Goal: Check status: Check status

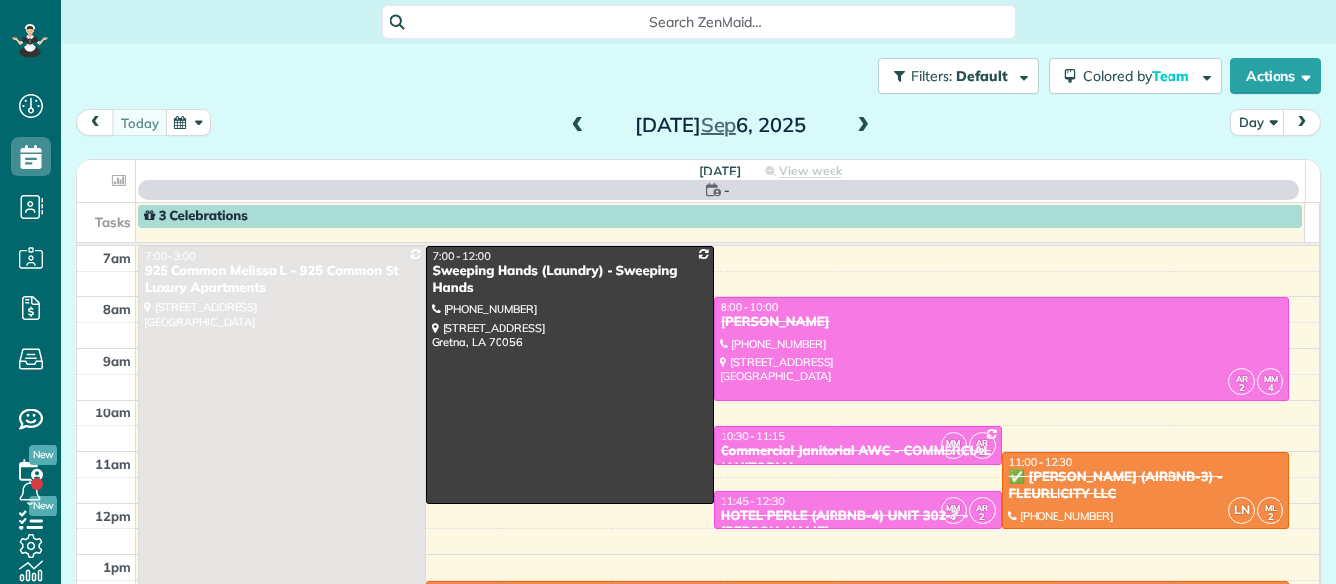
scroll to position [9, 9]
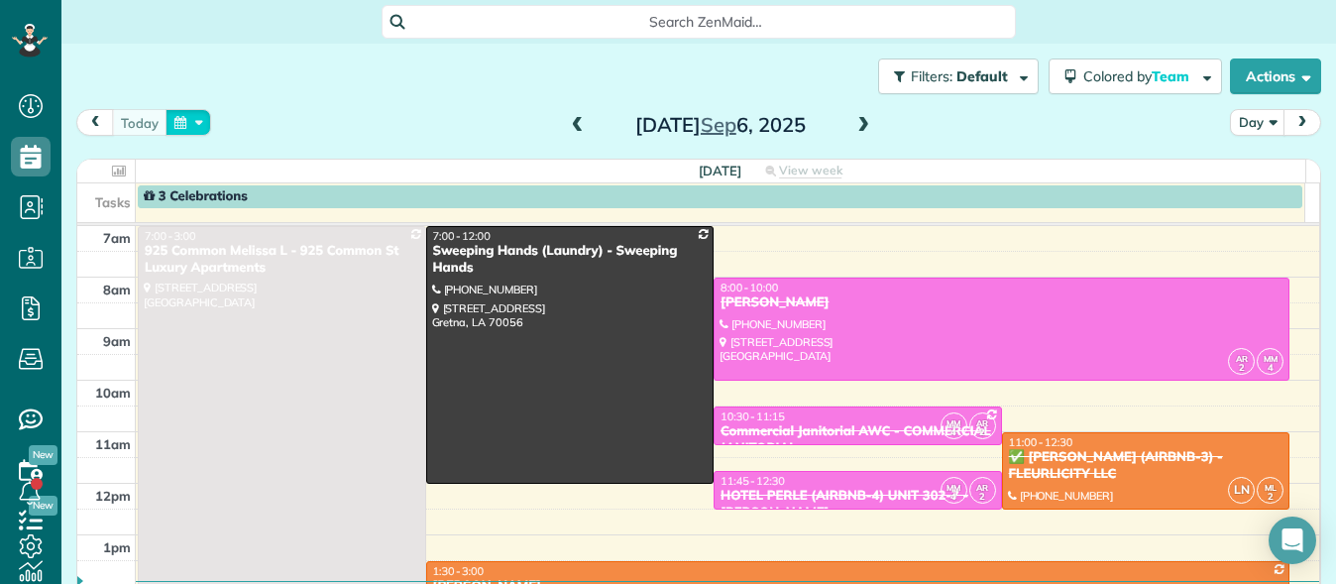
click at [179, 125] on button "button" at bounding box center [189, 122] width 46 height 27
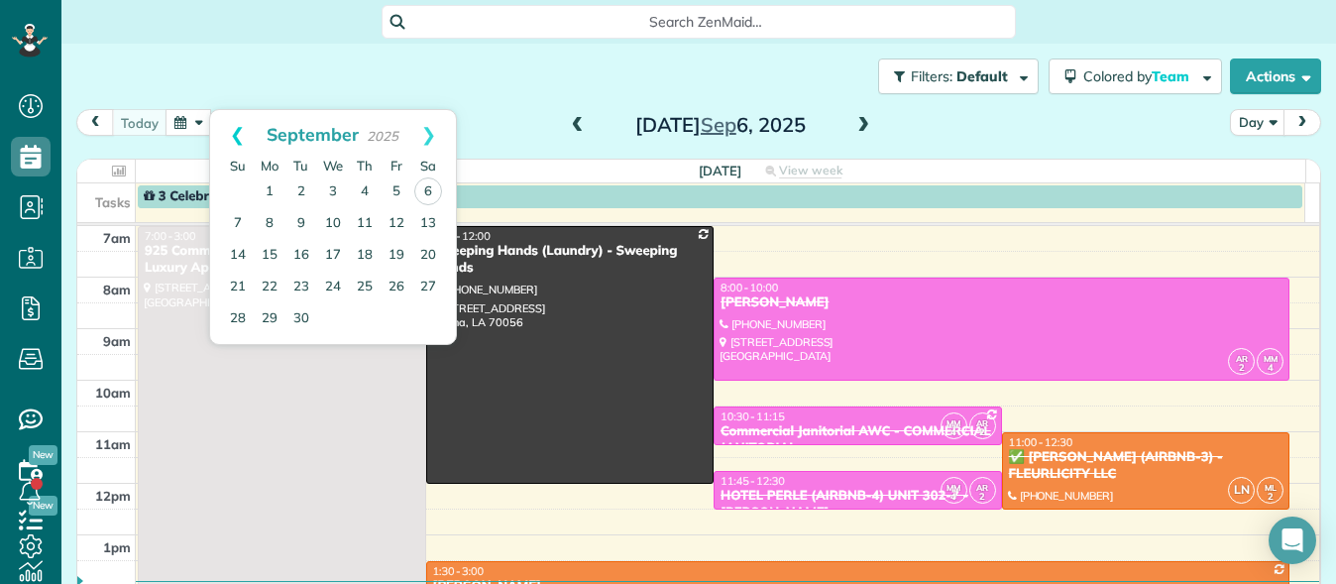
click at [230, 137] on link "Prev" at bounding box center [237, 135] width 55 height 50
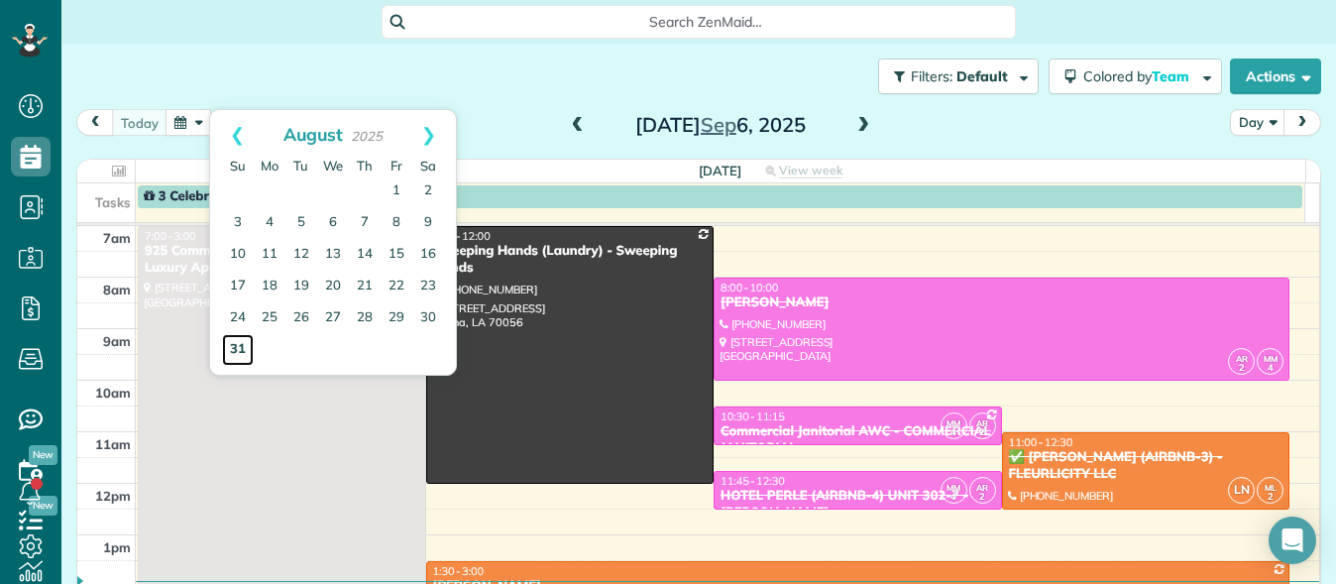
click at [235, 350] on link "31" at bounding box center [238, 350] width 32 height 32
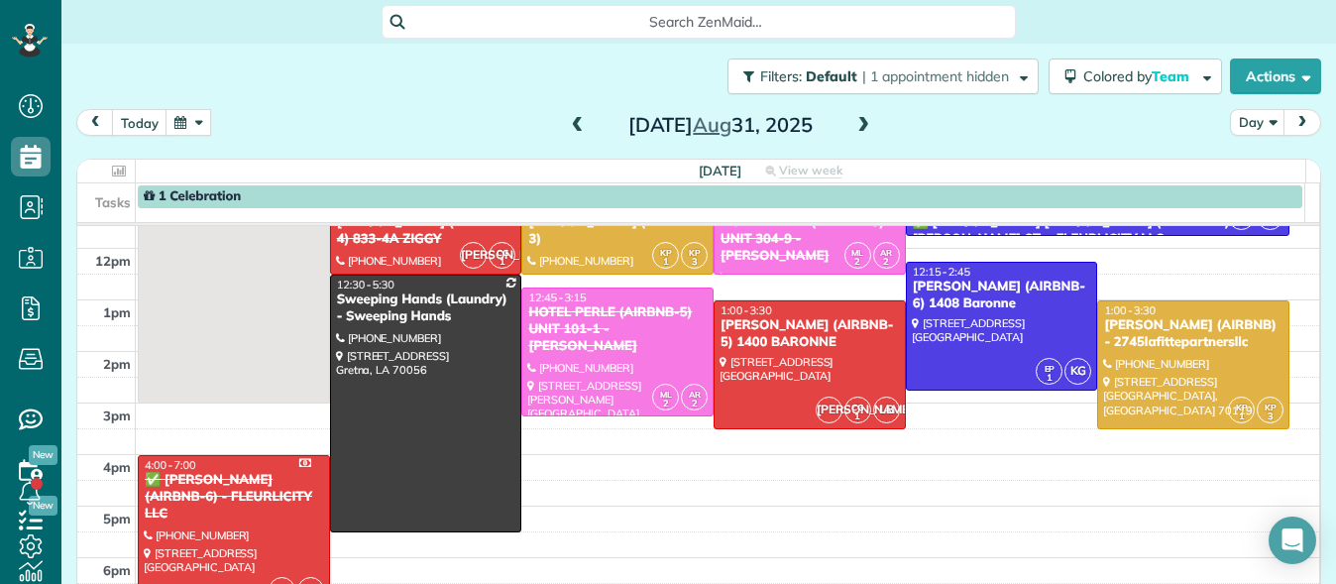
scroll to position [236, 0]
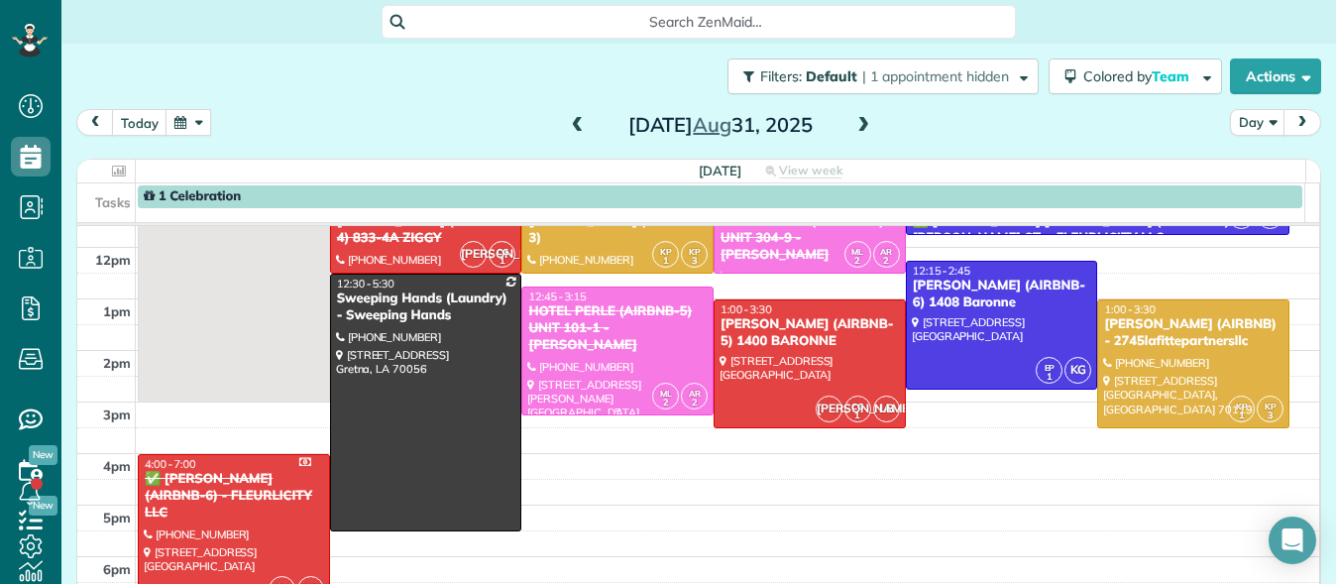
click at [600, 400] on div at bounding box center [618, 351] width 190 height 127
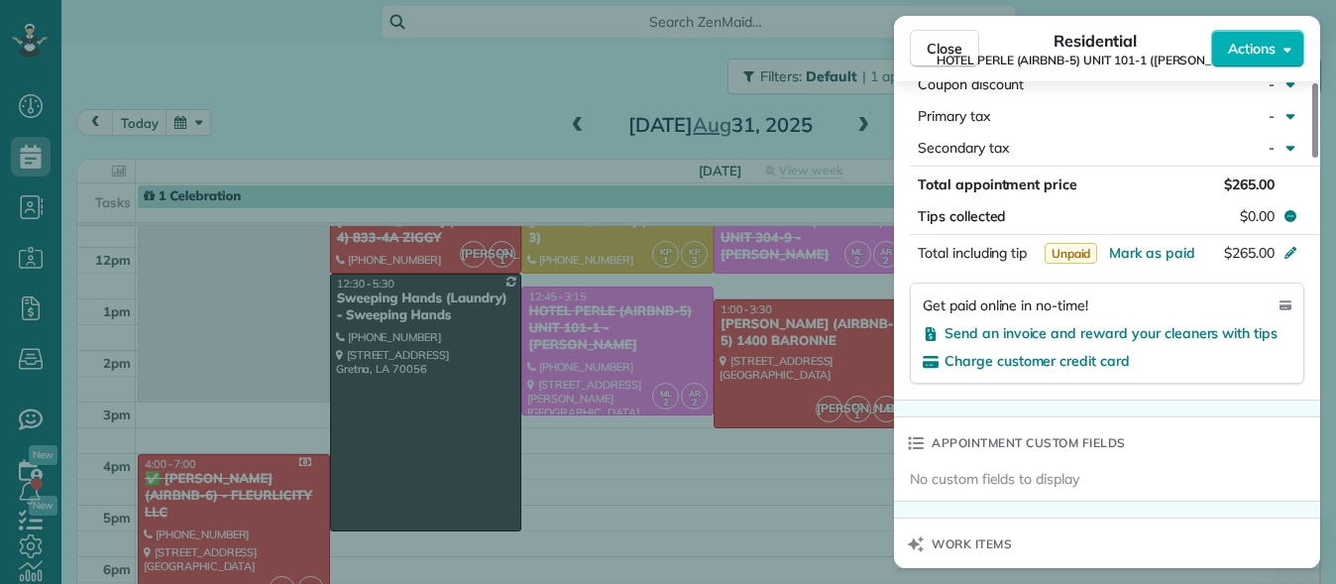
scroll to position [1185, 0]
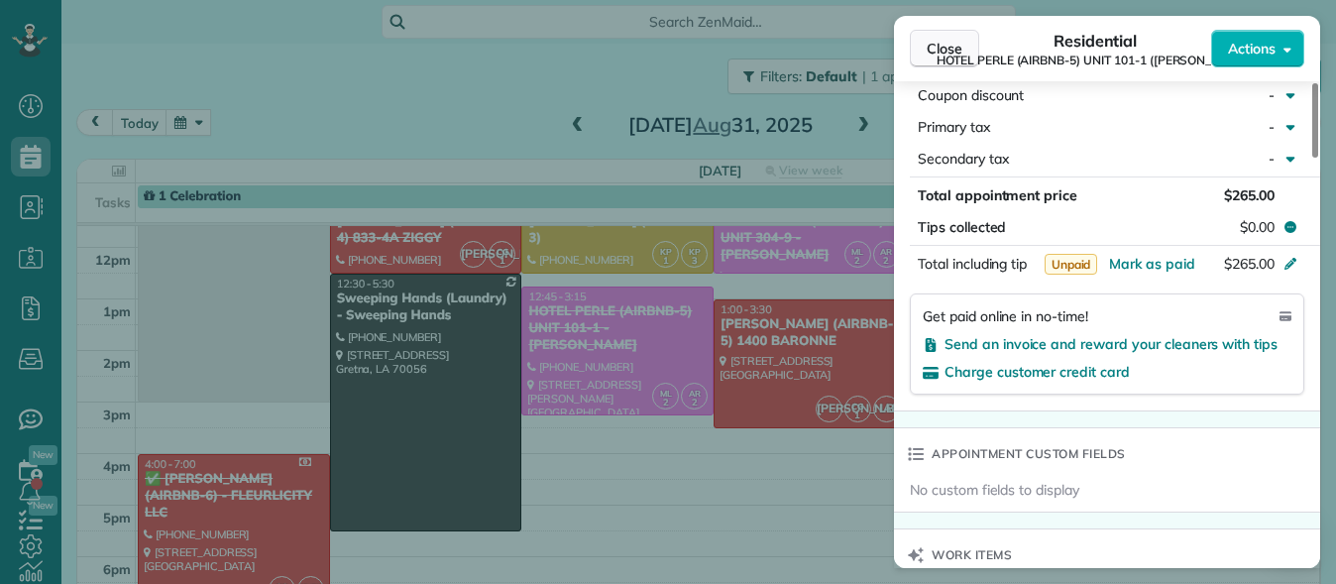
click at [946, 38] on button "Close" at bounding box center [944, 49] width 69 height 38
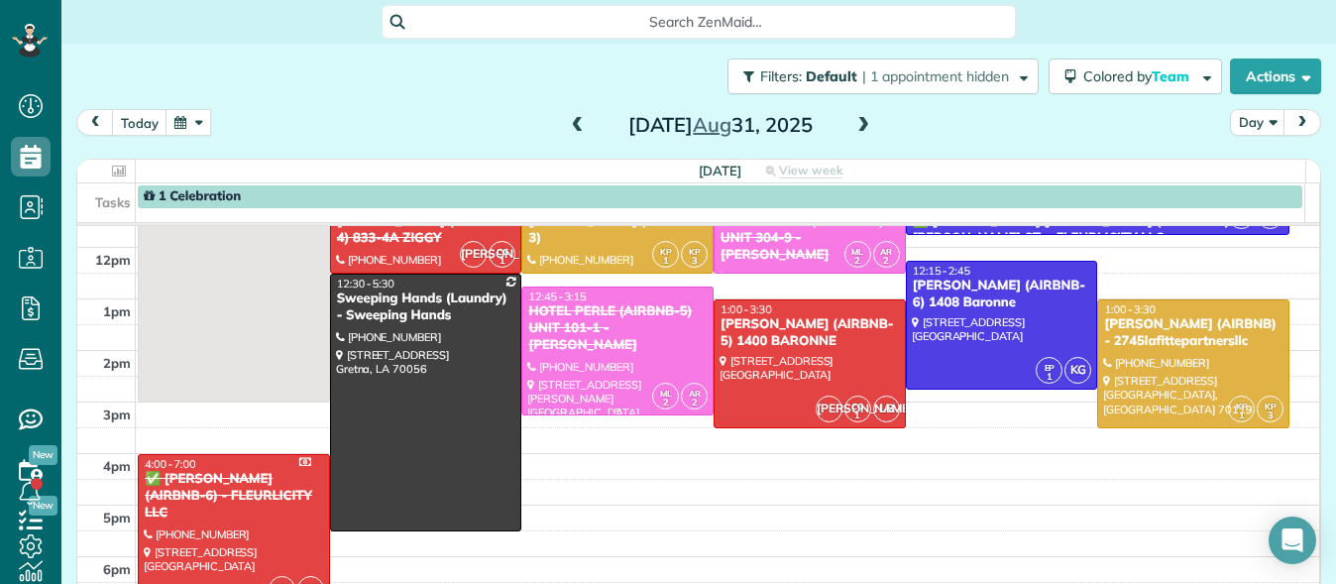
click at [625, 352] on div at bounding box center [618, 351] width 190 height 127
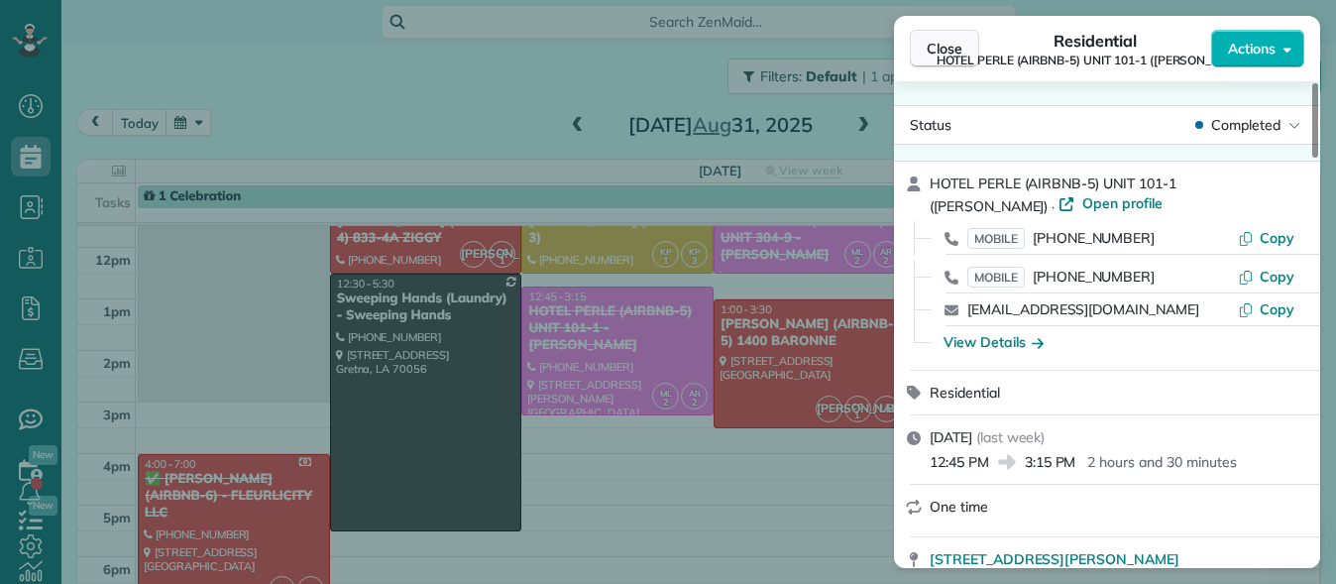
click at [939, 57] on span "Close" at bounding box center [945, 49] width 36 height 20
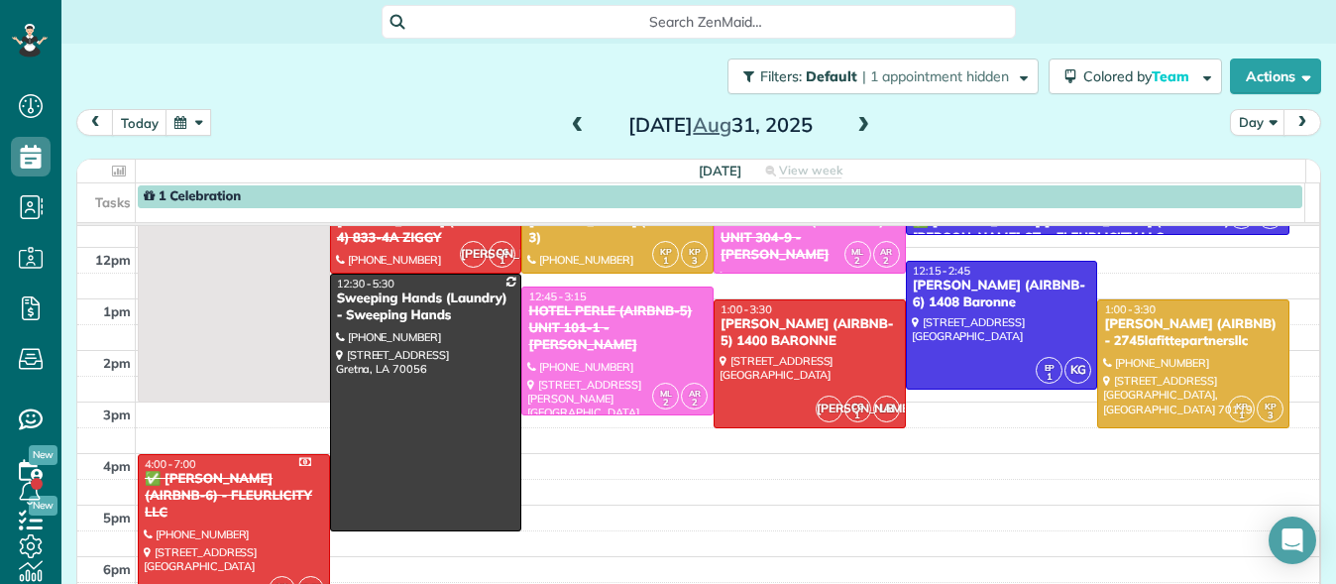
click at [861, 124] on span at bounding box center [864, 126] width 22 height 18
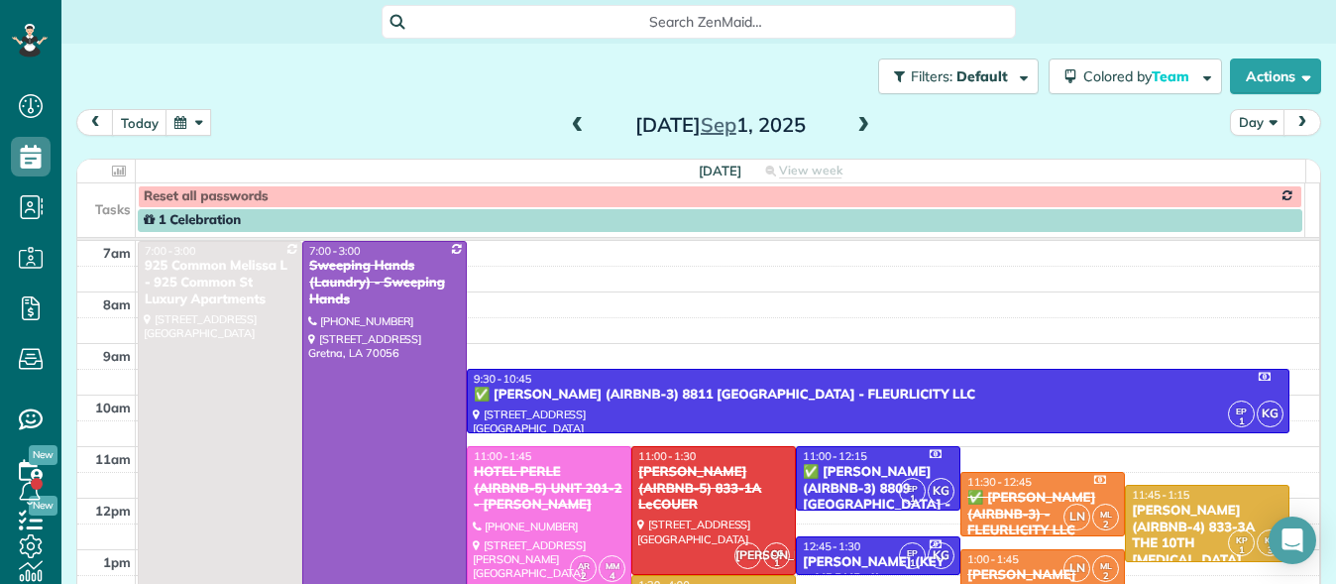
click at [572, 129] on span at bounding box center [578, 126] width 22 height 18
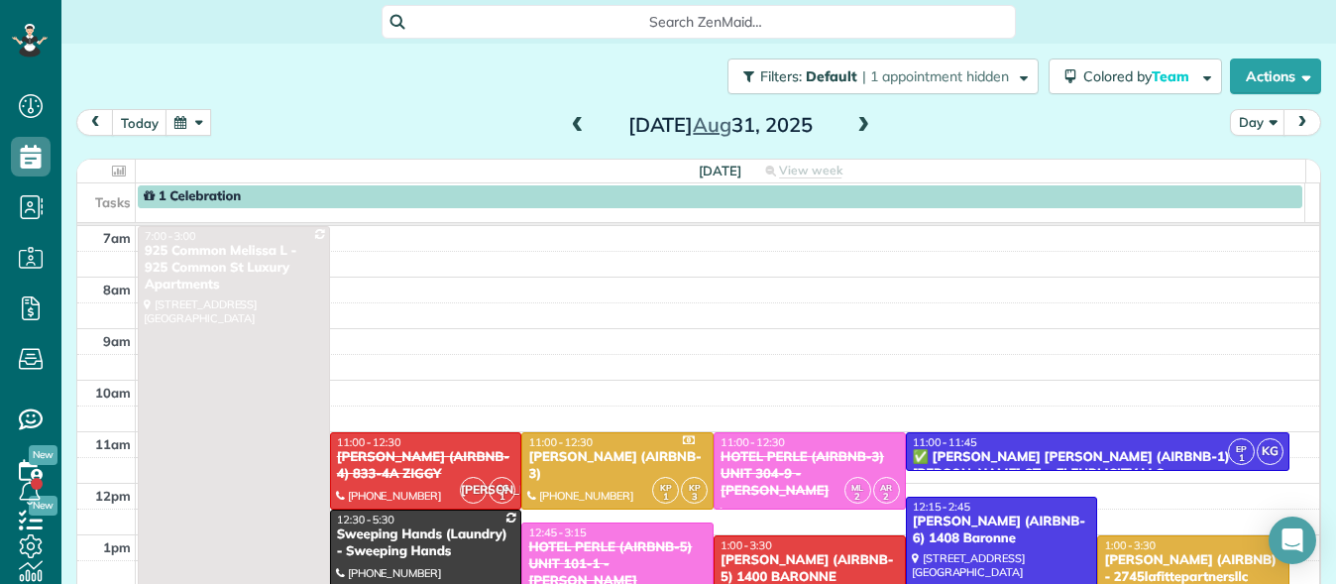
click at [582, 193] on div "1 Celebration" at bounding box center [720, 196] width 1153 height 17
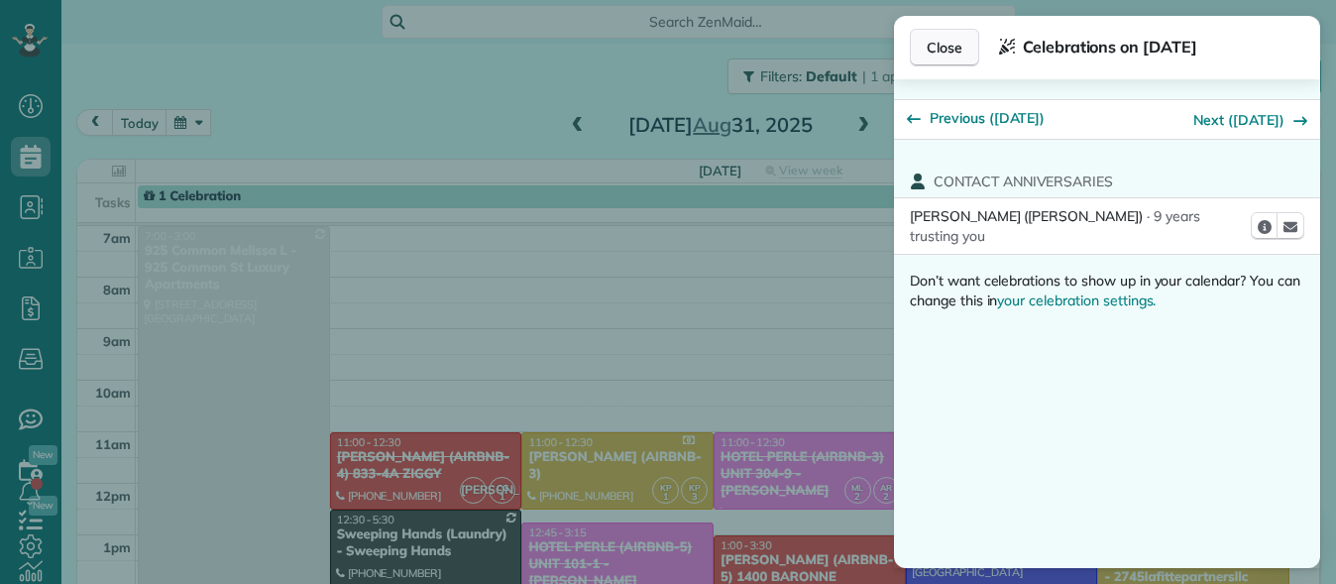
click at [955, 43] on span "Close" at bounding box center [945, 48] width 36 height 20
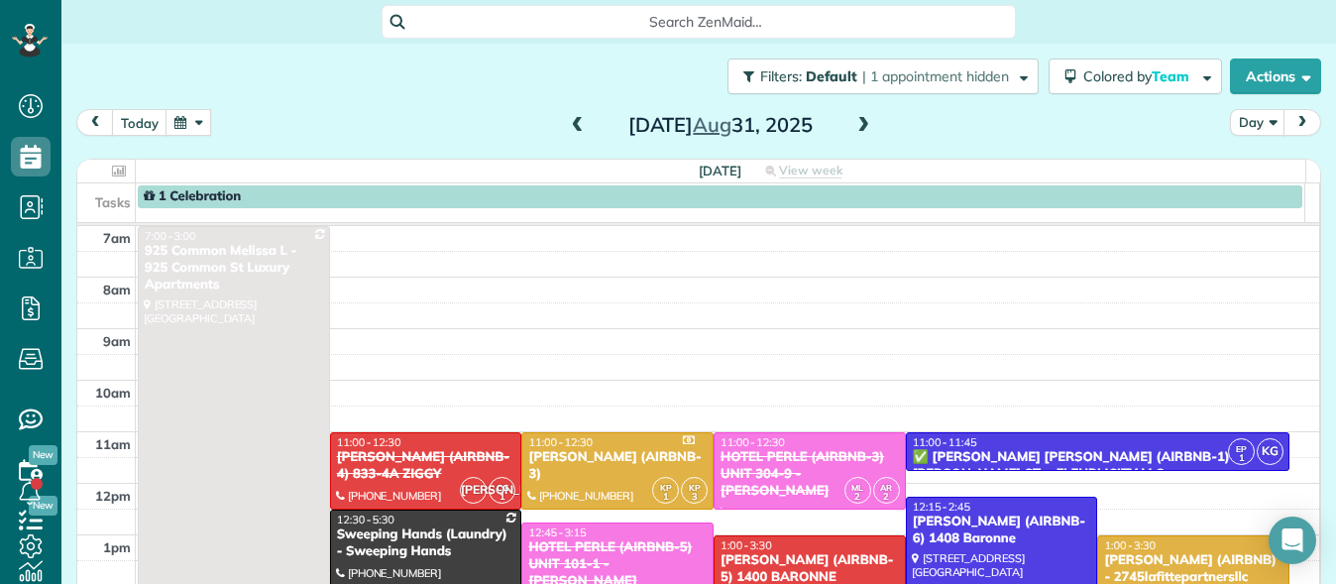
click at [853, 125] on span at bounding box center [864, 126] width 22 height 18
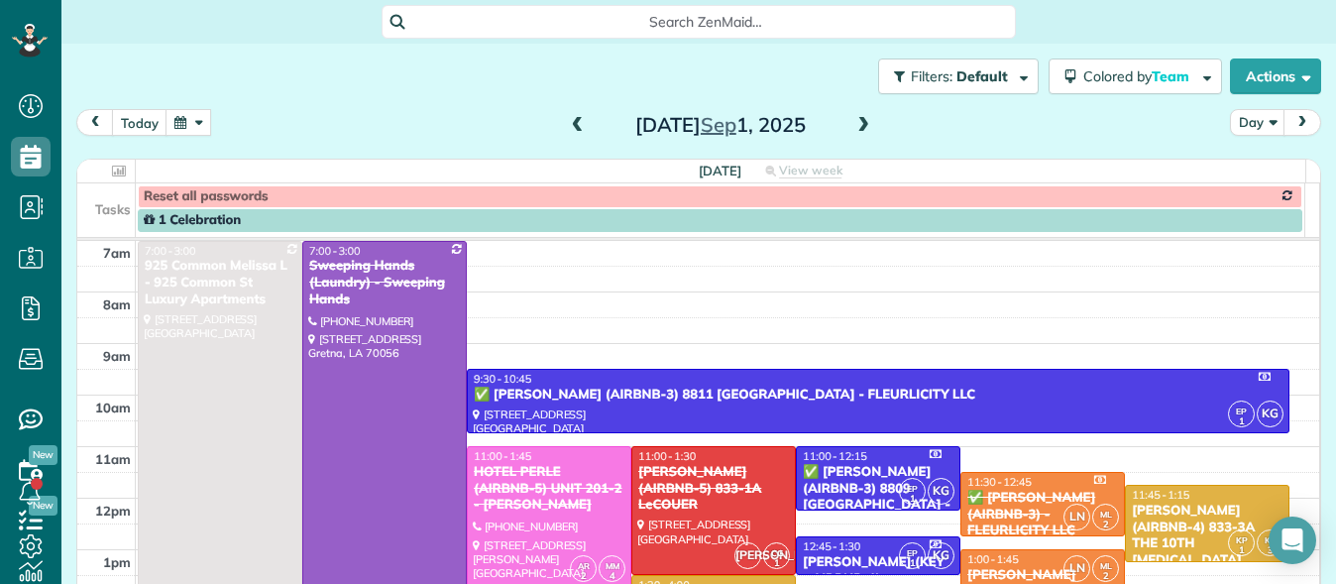
click at [855, 130] on span at bounding box center [864, 126] width 22 height 18
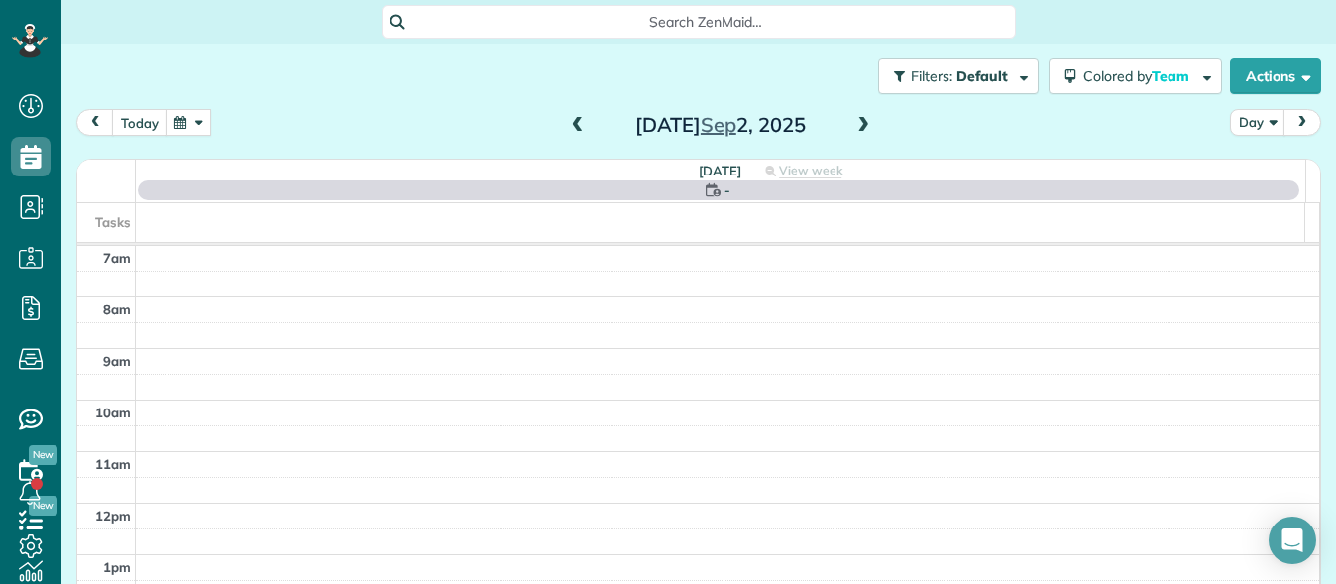
click at [855, 130] on span at bounding box center [864, 126] width 22 height 18
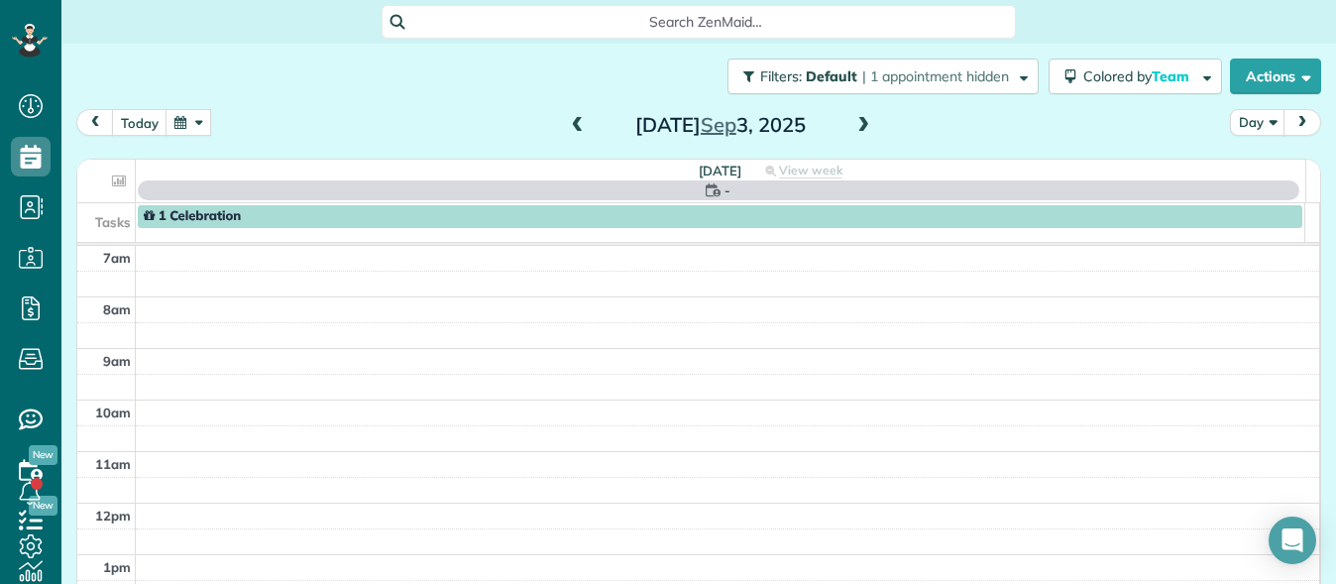
click at [855, 130] on span at bounding box center [864, 126] width 22 height 18
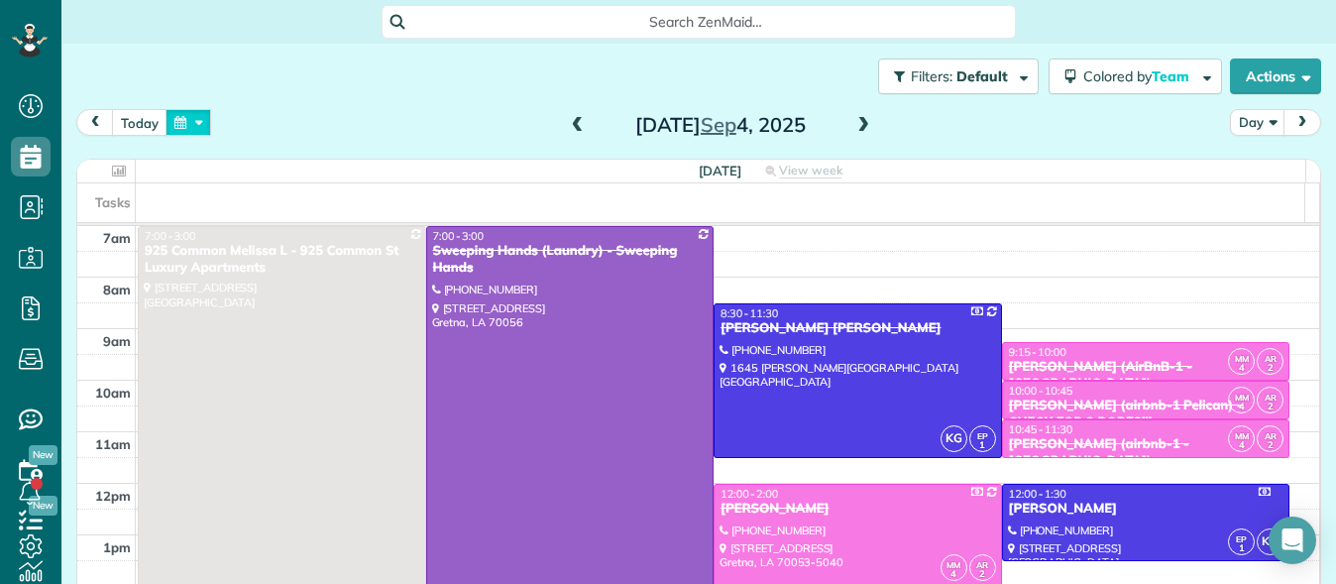
click at [174, 122] on button "button" at bounding box center [189, 122] width 46 height 27
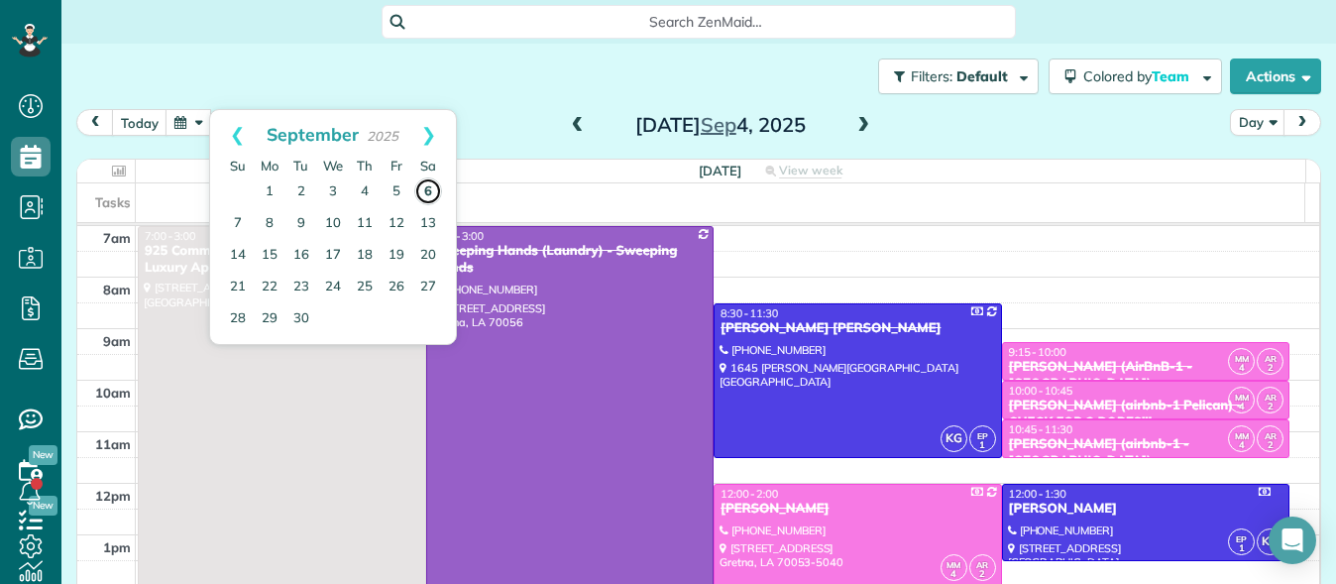
click at [432, 185] on link "6" at bounding box center [428, 191] width 28 height 28
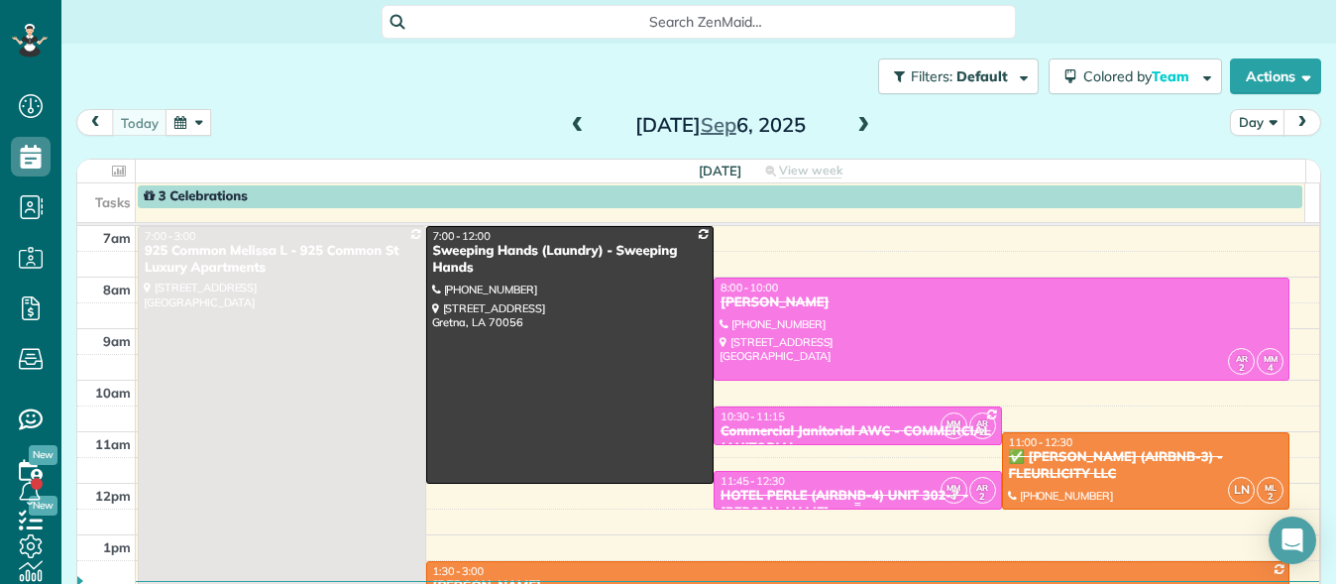
click at [819, 486] on div "11:45 - 12:30" at bounding box center [858, 481] width 277 height 14
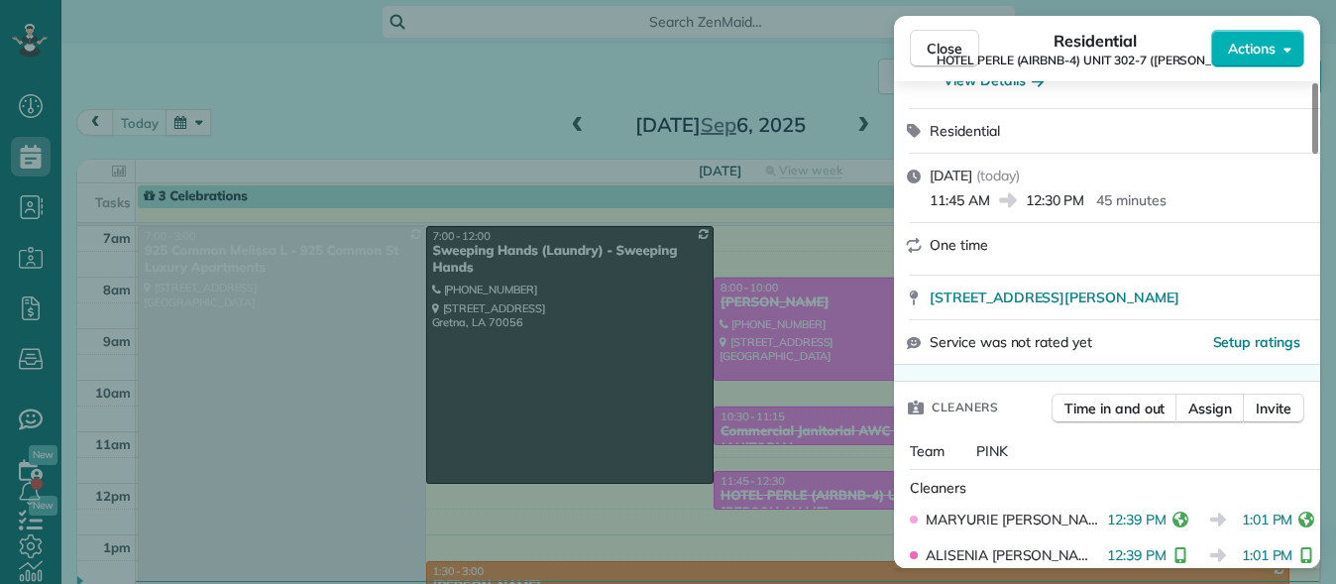
scroll to position [260, 0]
click at [948, 50] on span "Close" at bounding box center [945, 49] width 36 height 20
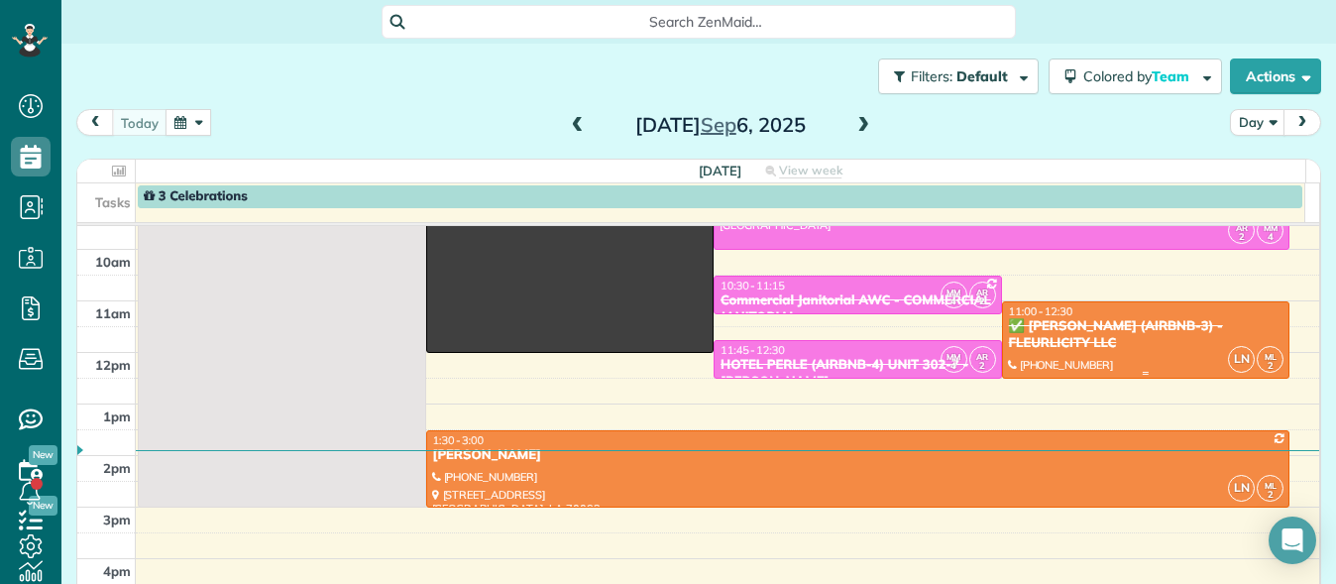
scroll to position [132, 0]
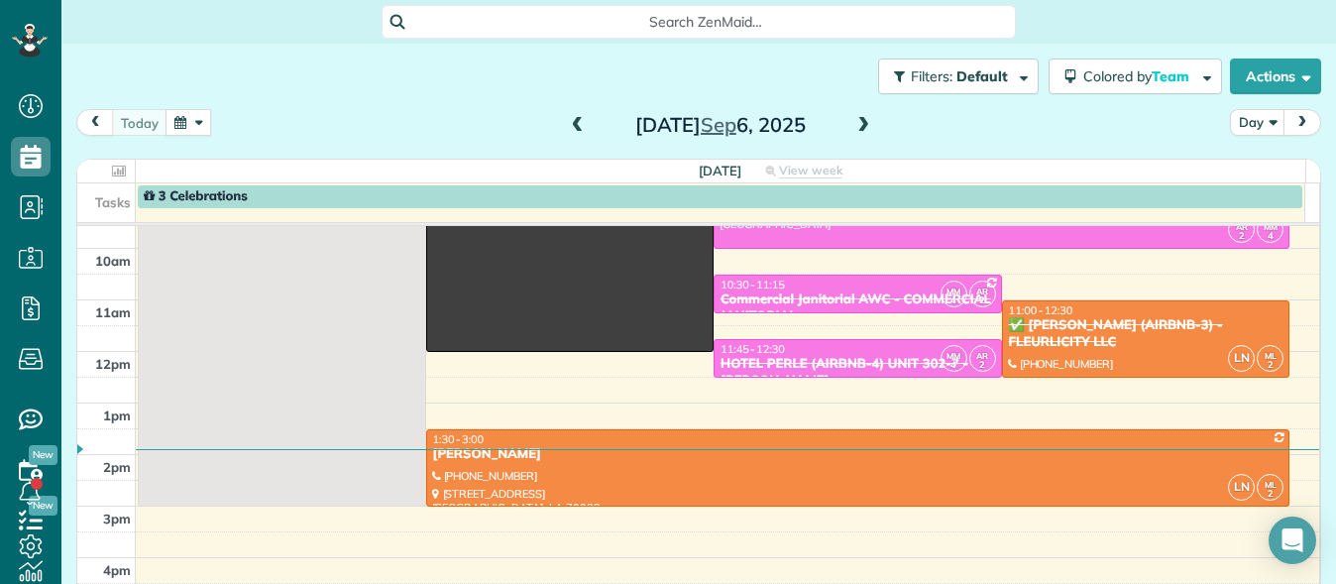
click at [859, 129] on span at bounding box center [864, 126] width 22 height 18
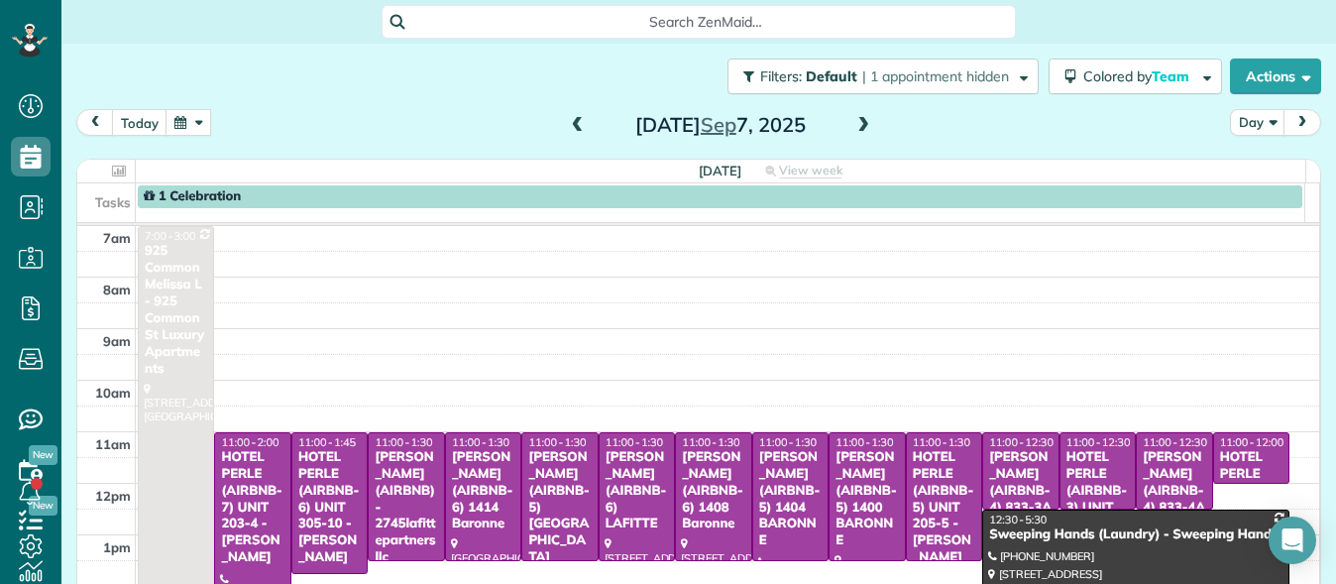
click at [572, 123] on span at bounding box center [578, 126] width 22 height 18
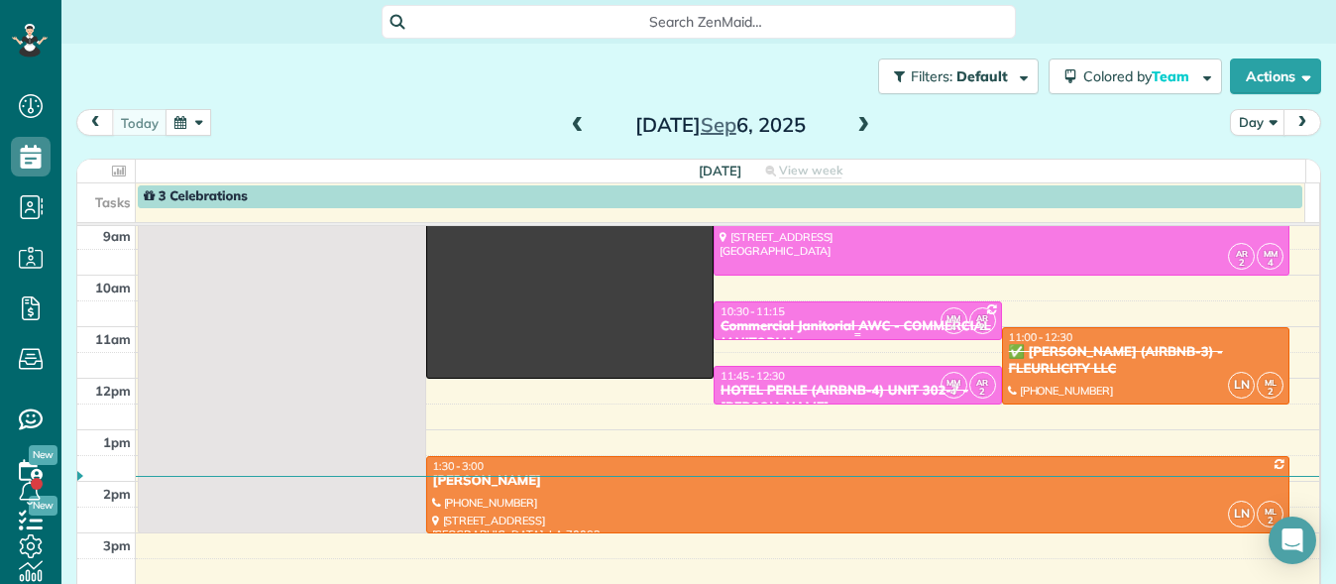
scroll to position [106, 0]
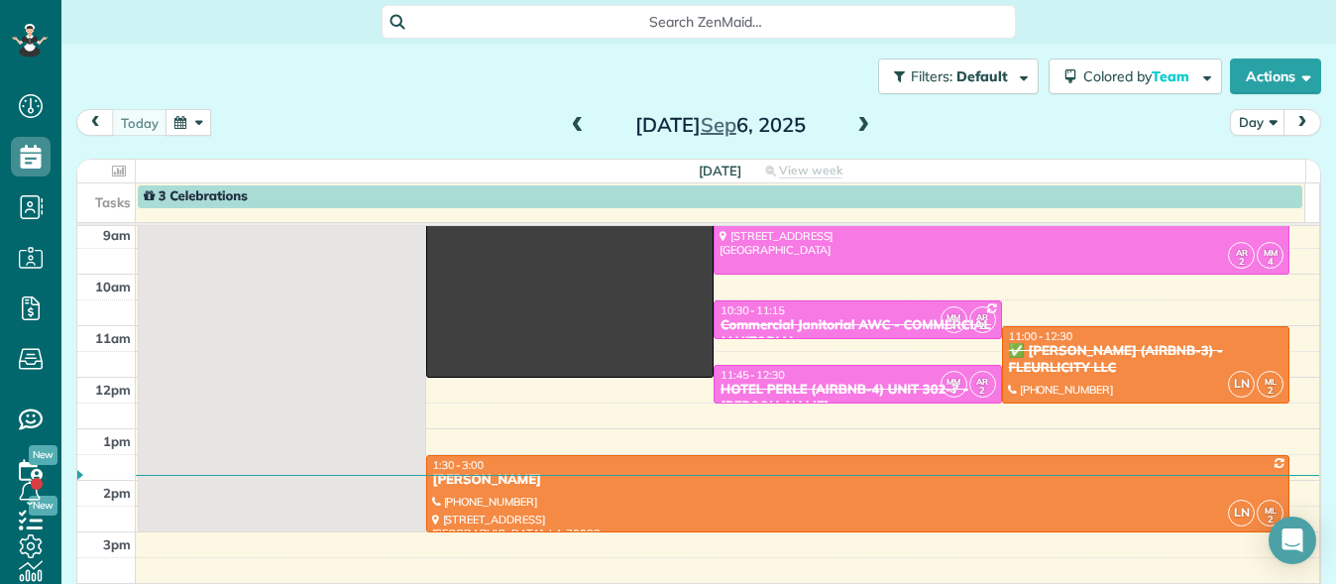
click at [179, 124] on button "button" at bounding box center [189, 122] width 46 height 27
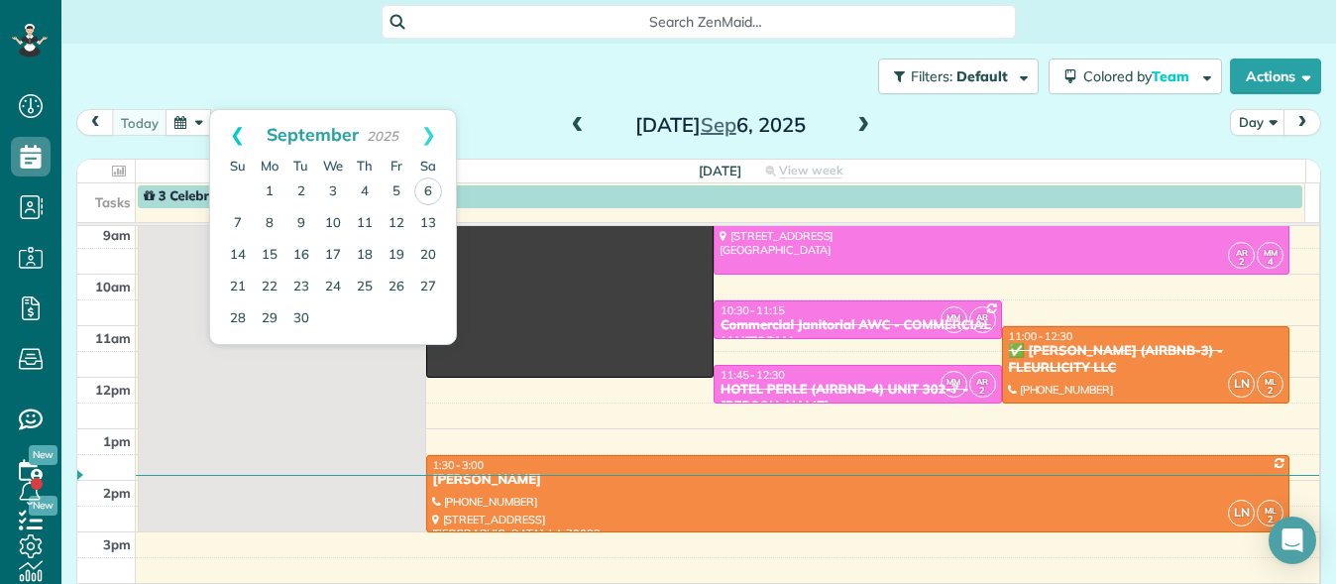
click at [232, 133] on link "Prev" at bounding box center [237, 135] width 55 height 50
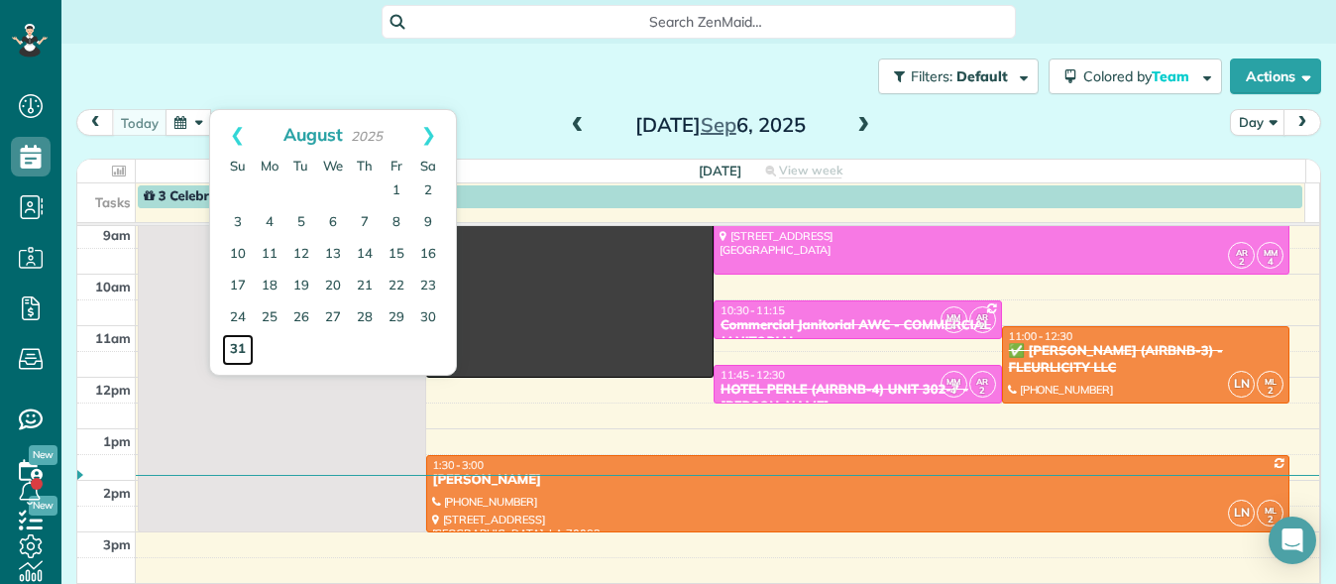
click at [236, 342] on link "31" at bounding box center [238, 350] width 32 height 32
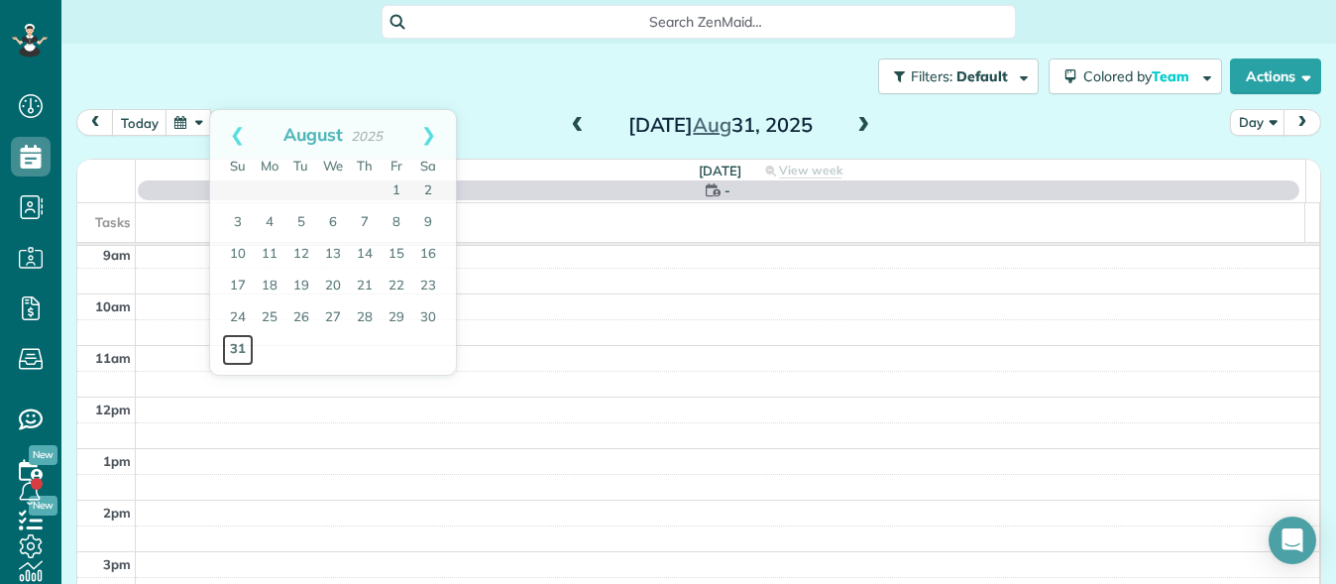
scroll to position [0, 0]
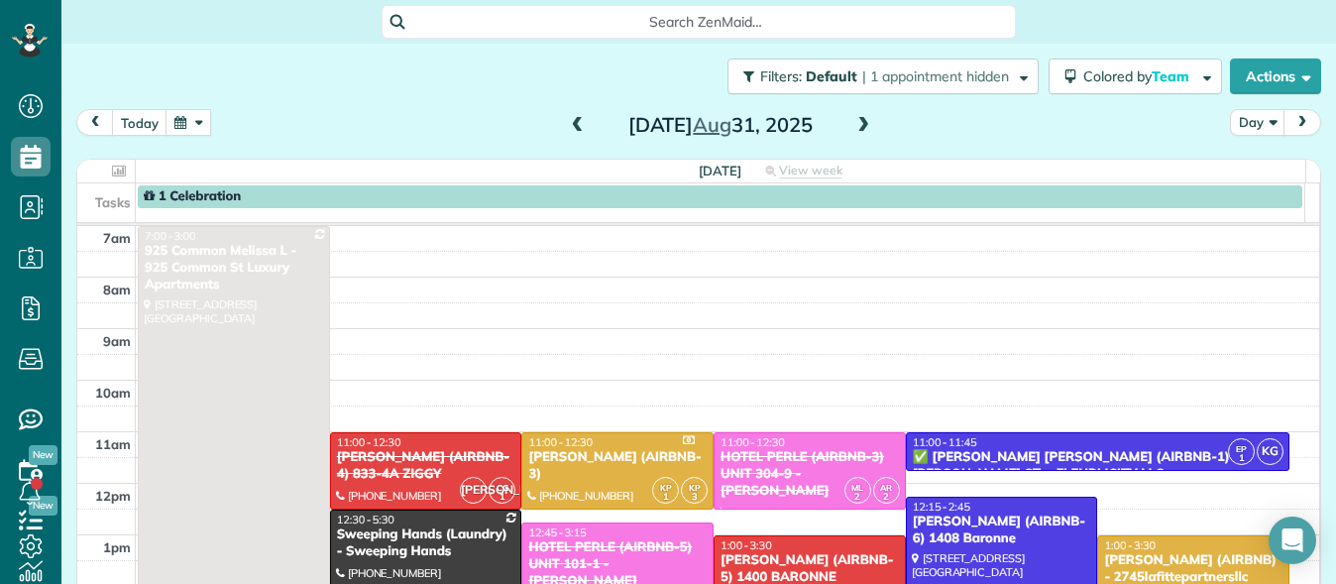
click at [856, 126] on span at bounding box center [864, 126] width 22 height 18
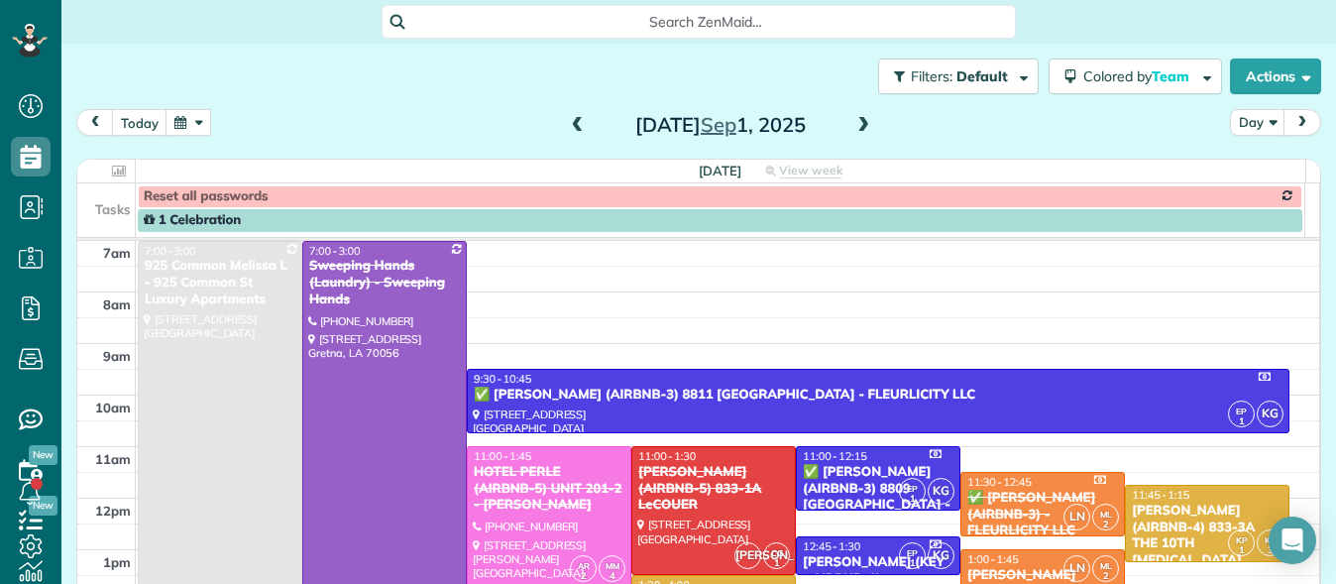
click at [172, 123] on button "button" at bounding box center [189, 122] width 46 height 27
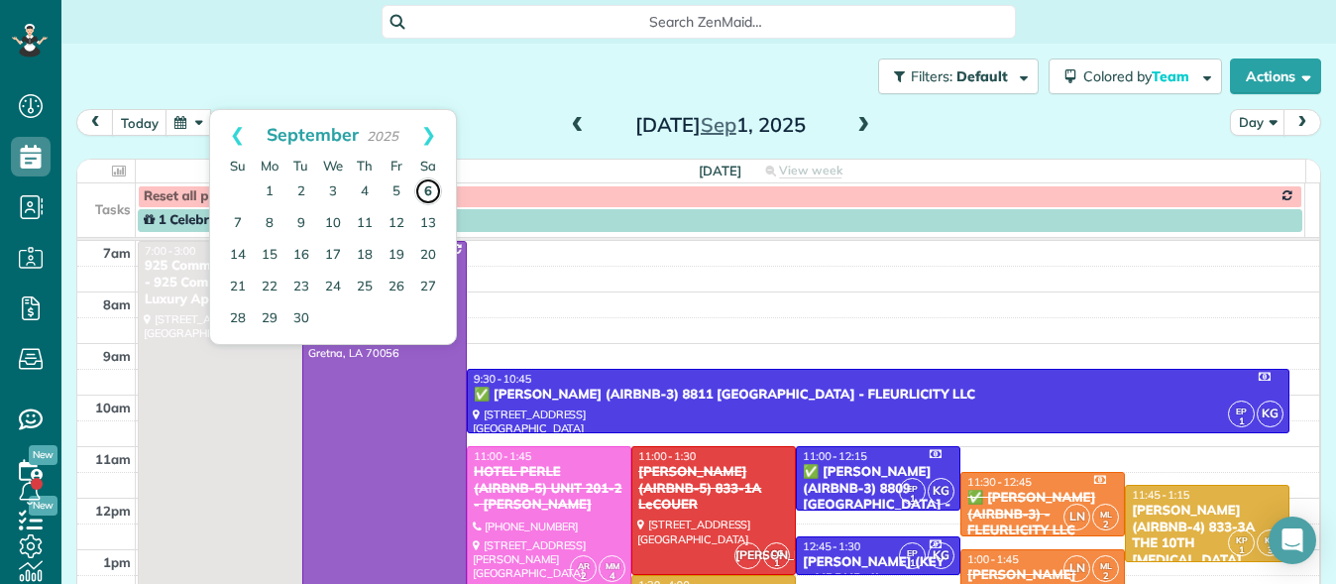
click at [425, 182] on link "6" at bounding box center [428, 191] width 28 height 28
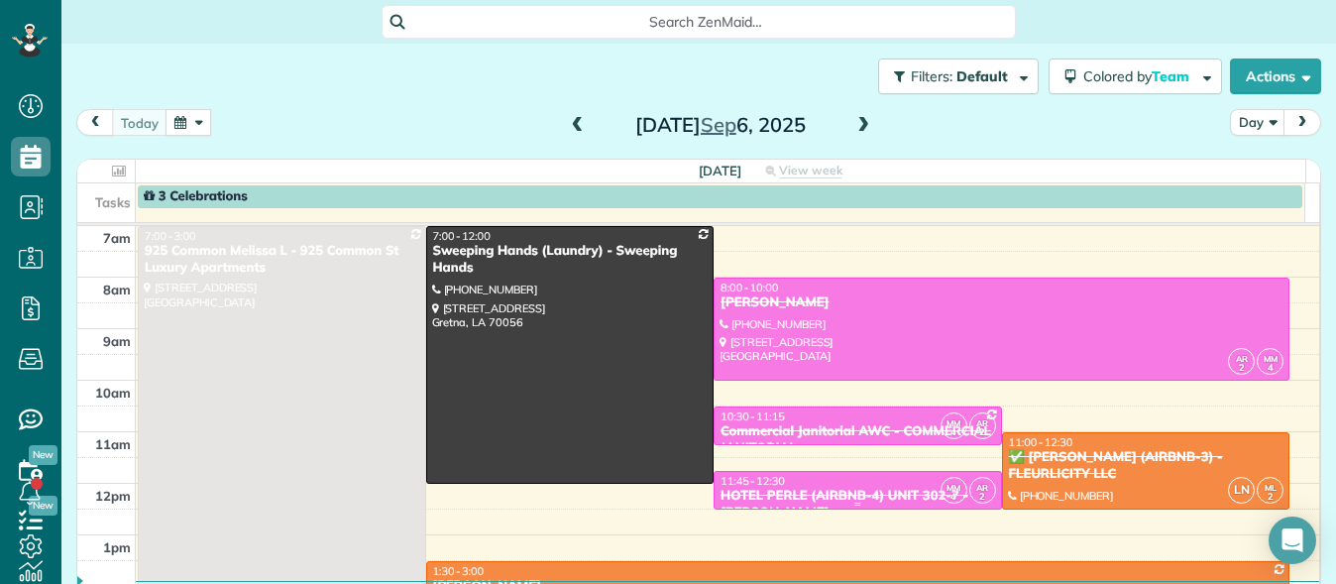
click at [826, 491] on div "HOTEL PERLE (AIRBNB-4) UNIT 302-7 - [PERSON_NAME]" at bounding box center [858, 505] width 277 height 34
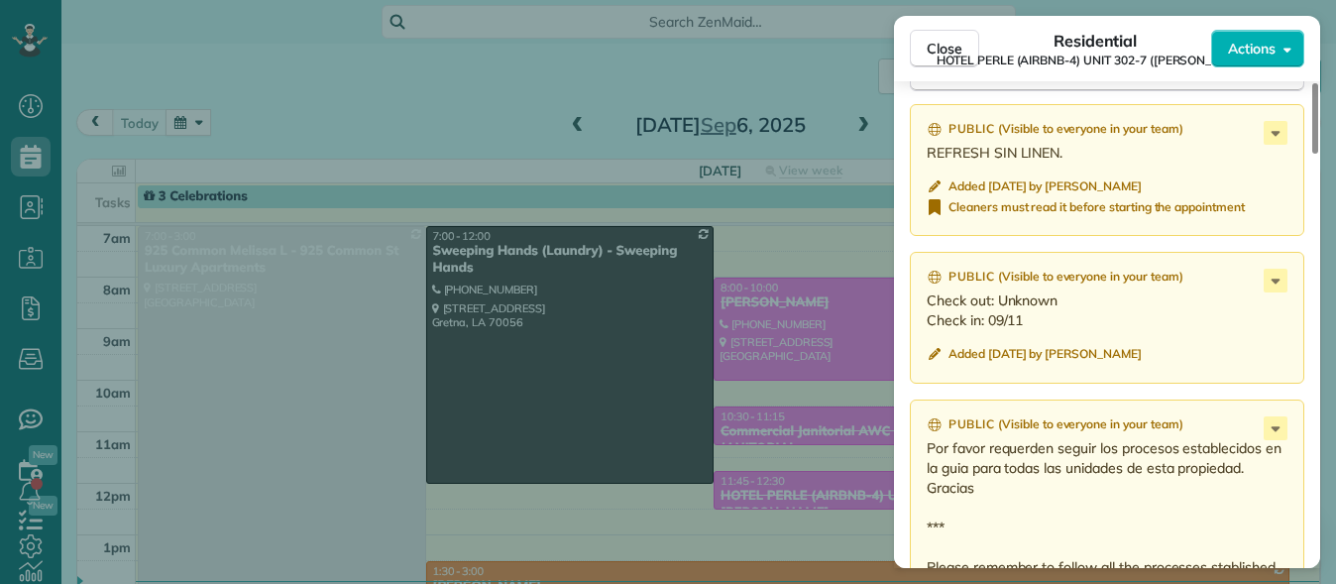
scroll to position [1858, 0]
click at [928, 53] on span "Close" at bounding box center [945, 49] width 36 height 20
